Goal: Transaction & Acquisition: Purchase product/service

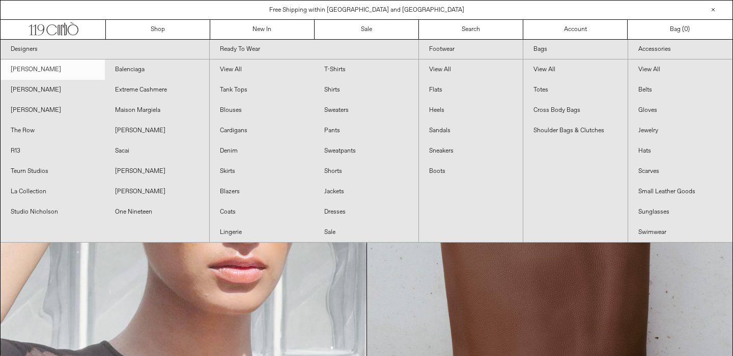
click at [41, 68] on link "[PERSON_NAME]" at bounding box center [53, 70] width 104 height 20
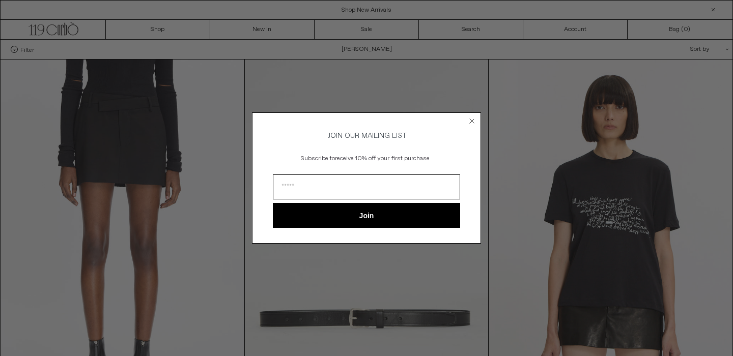
click at [473, 117] on circle "Close dialog" at bounding box center [473, 121] width 10 height 10
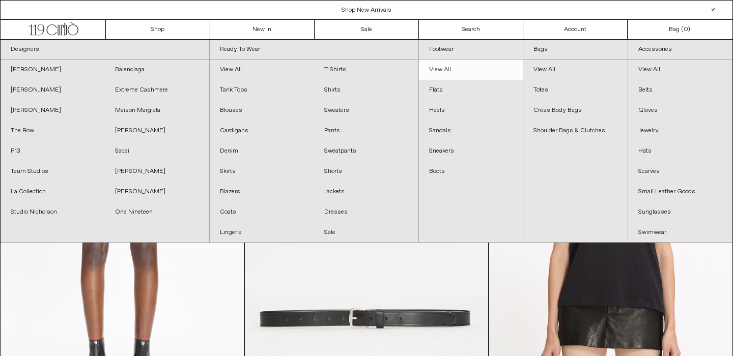
click at [448, 66] on link "View All" at bounding box center [471, 70] width 104 height 20
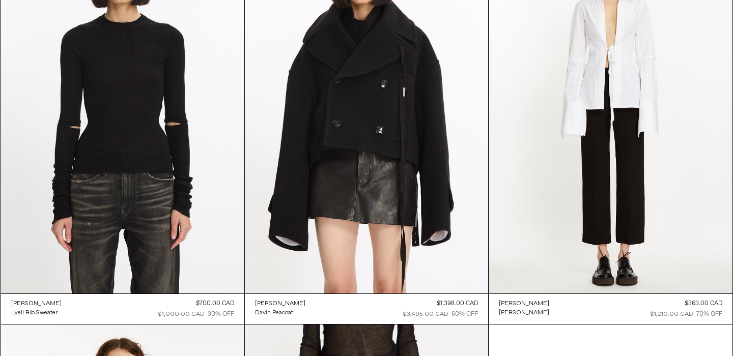
scroll to position [499, 0]
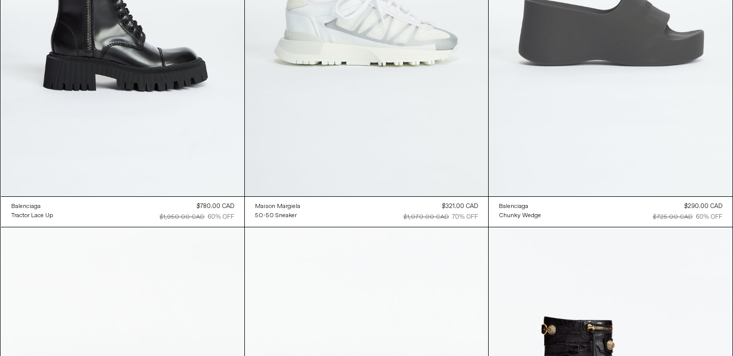
scroll to position [6918, 0]
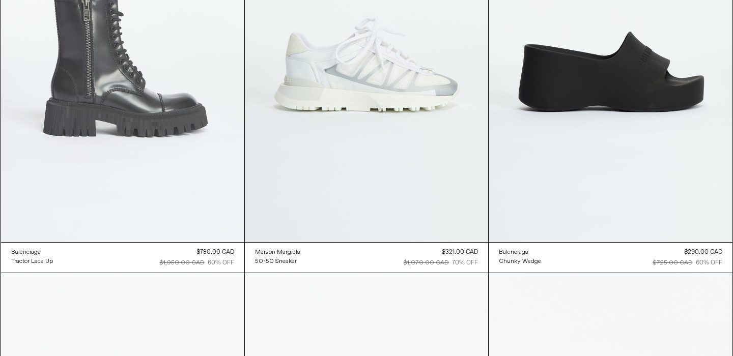
click at [196, 87] on at bounding box center [122, 59] width 243 height 365
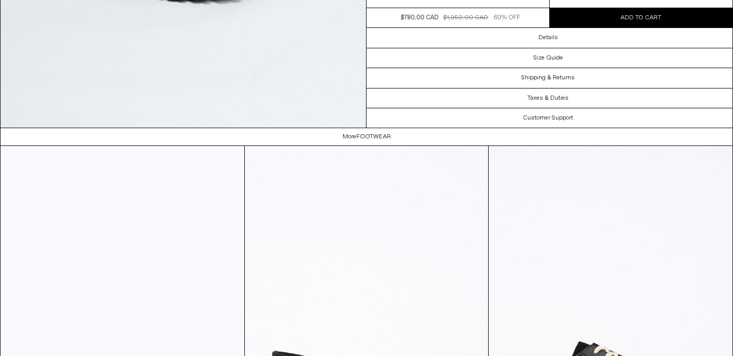
scroll to position [2347, 0]
